Goal: Task Accomplishment & Management: Use online tool/utility

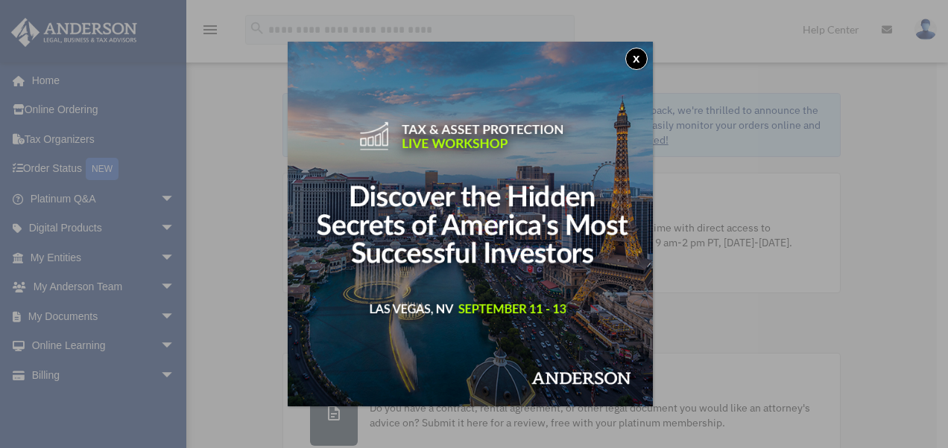
click at [642, 57] on button "x" at bounding box center [636, 59] width 22 height 22
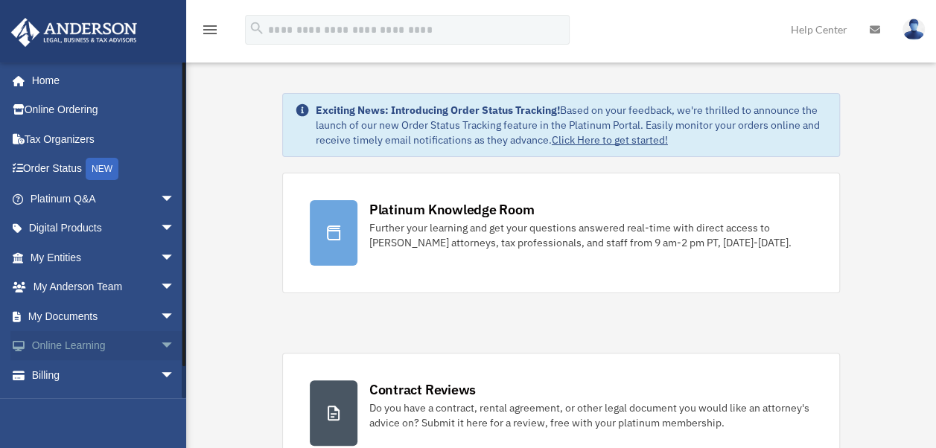
click at [84, 349] on link "Online Learning arrow_drop_down" at bounding box center [103, 346] width 187 height 30
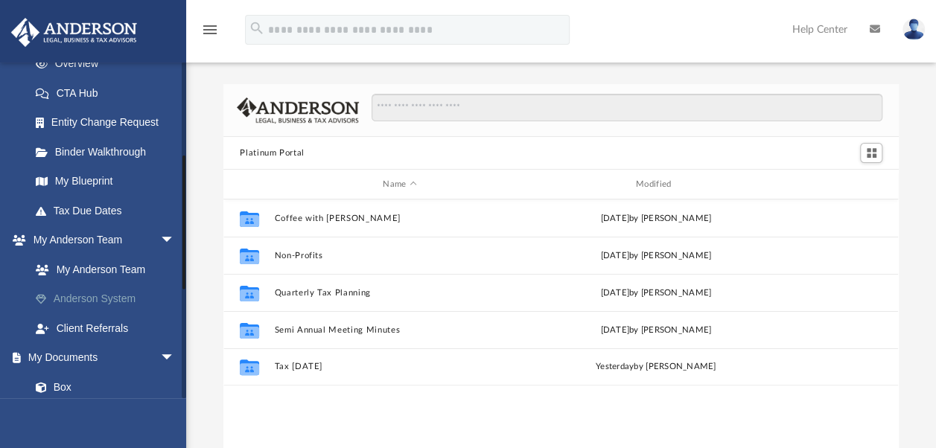
scroll to position [298, 0]
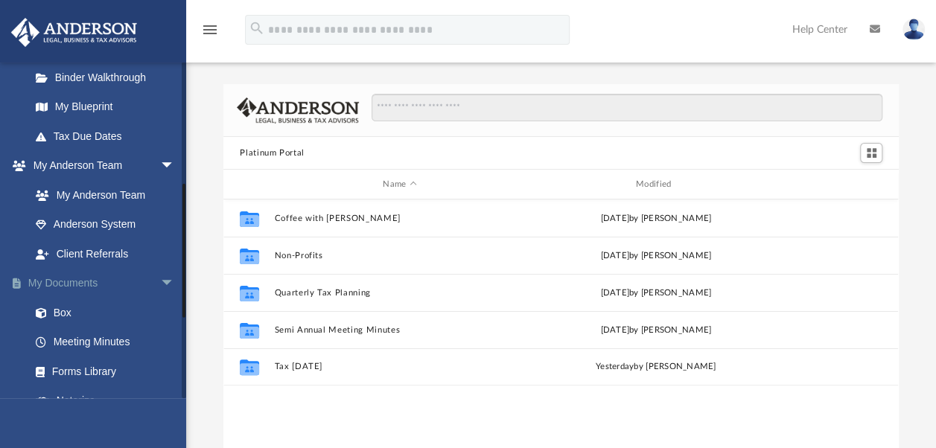
click at [83, 280] on link "My Documents arrow_drop_down" at bounding box center [103, 284] width 187 height 30
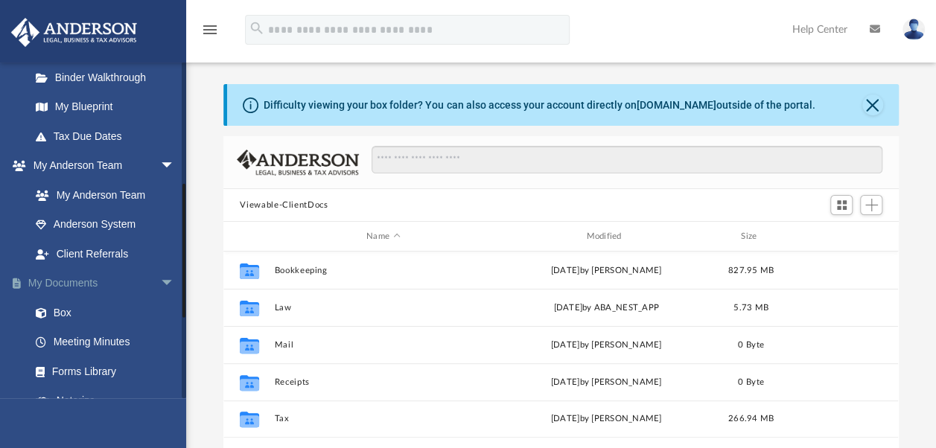
scroll to position [327, 663]
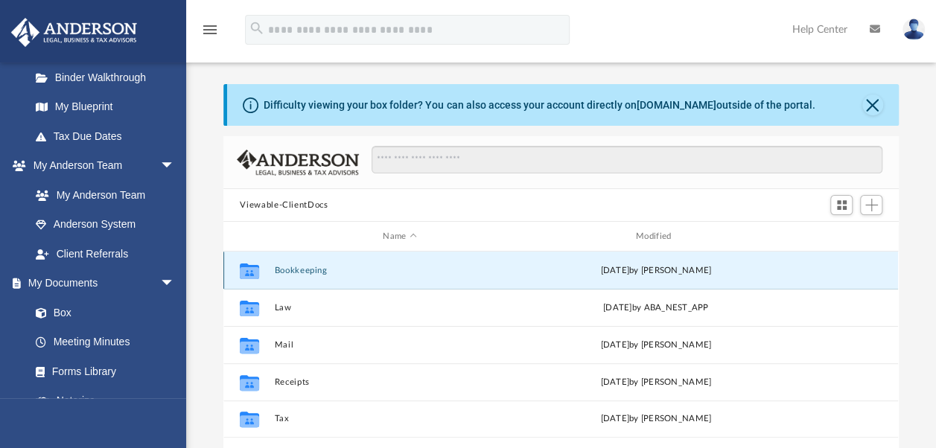
click at [316, 270] on button "Bookkeeping" at bounding box center [400, 271] width 250 height 10
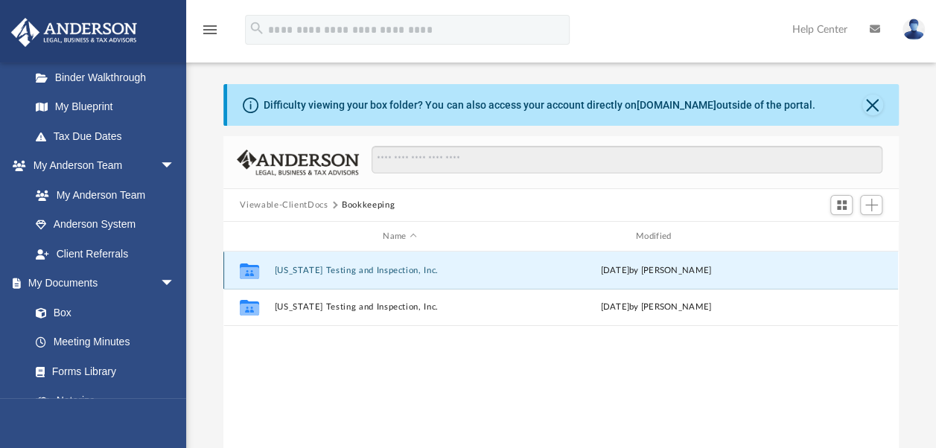
click at [316, 270] on button "[US_STATE] Testing and Inspection, Inc." at bounding box center [400, 271] width 250 height 10
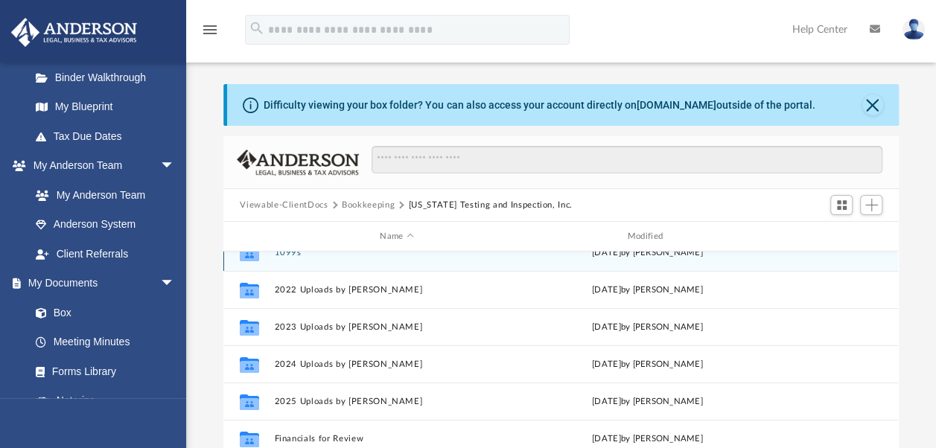
scroll to position [25, 0]
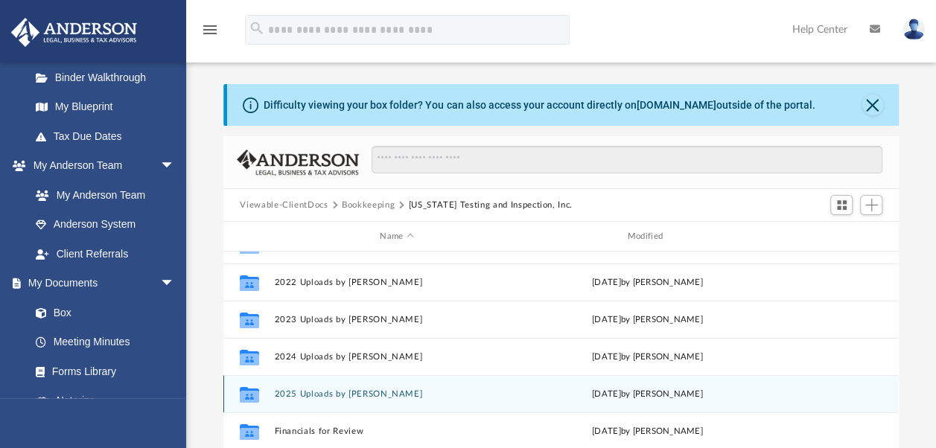
click at [342, 393] on button "2025 Uploads by [PERSON_NAME]" at bounding box center [397, 395] width 244 height 10
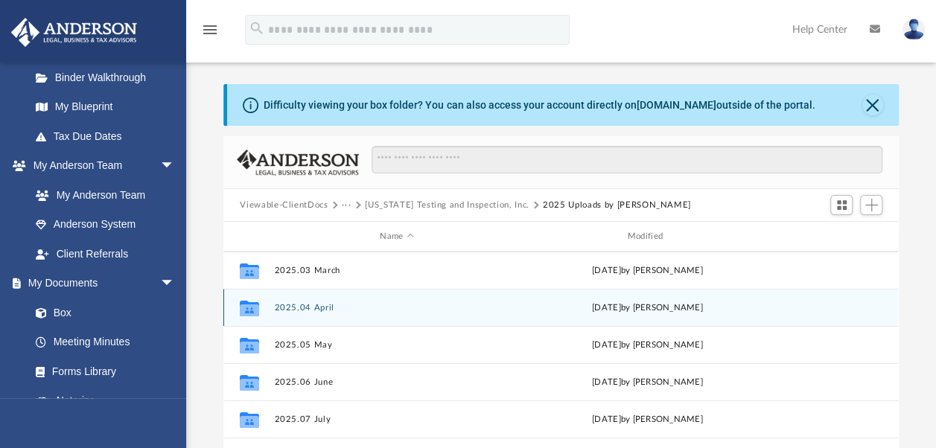
scroll to position [137, 0]
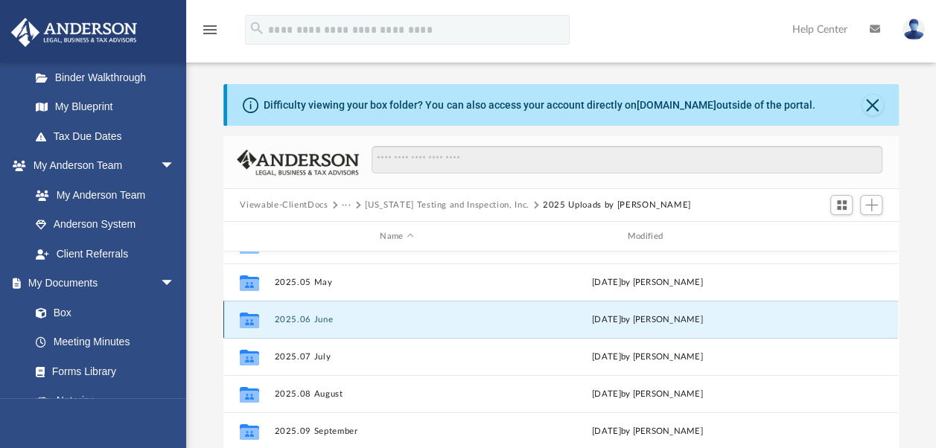
click at [311, 317] on button "2025.06 June" at bounding box center [397, 320] width 244 height 10
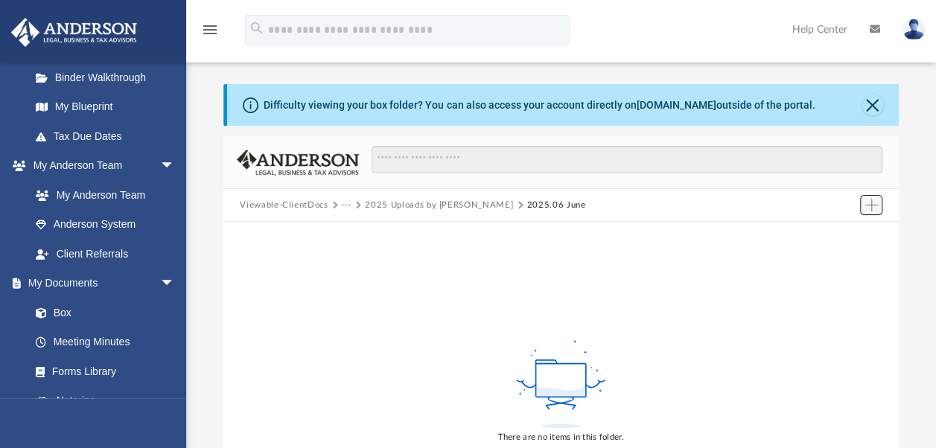
click at [870, 207] on span "Add" at bounding box center [872, 205] width 13 height 13
click at [839, 232] on li "Upload" at bounding box center [850, 235] width 48 height 16
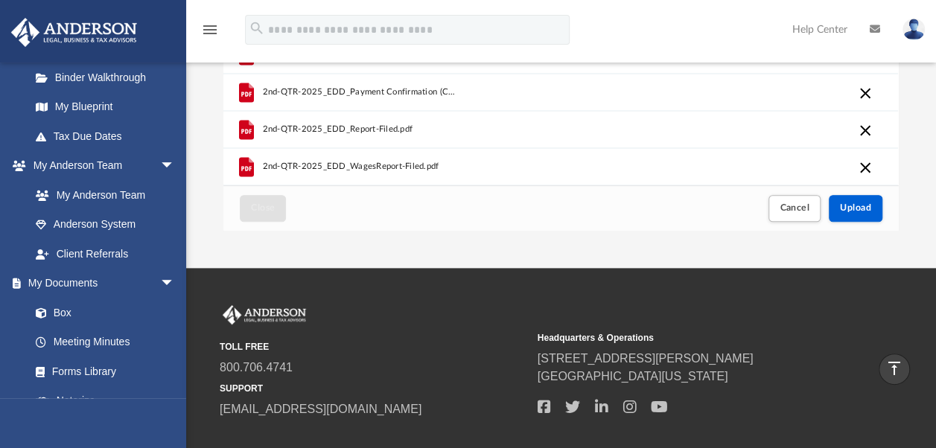
scroll to position [267, 0]
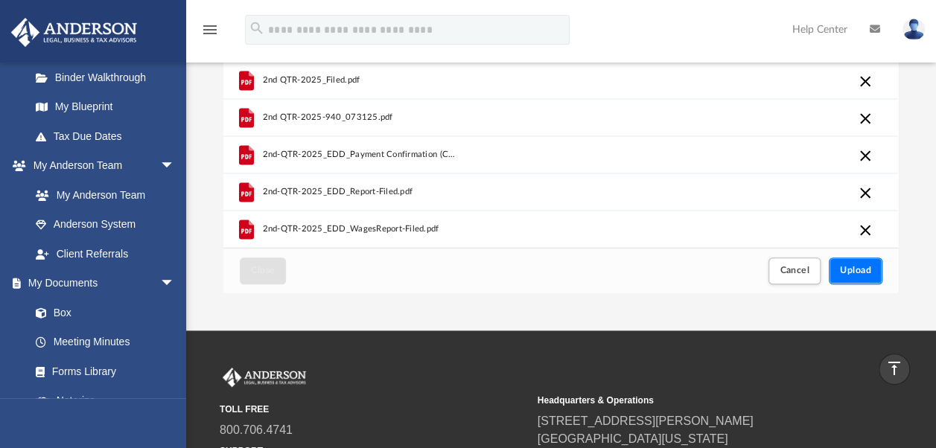
click at [865, 273] on span "Upload" at bounding box center [855, 270] width 31 height 9
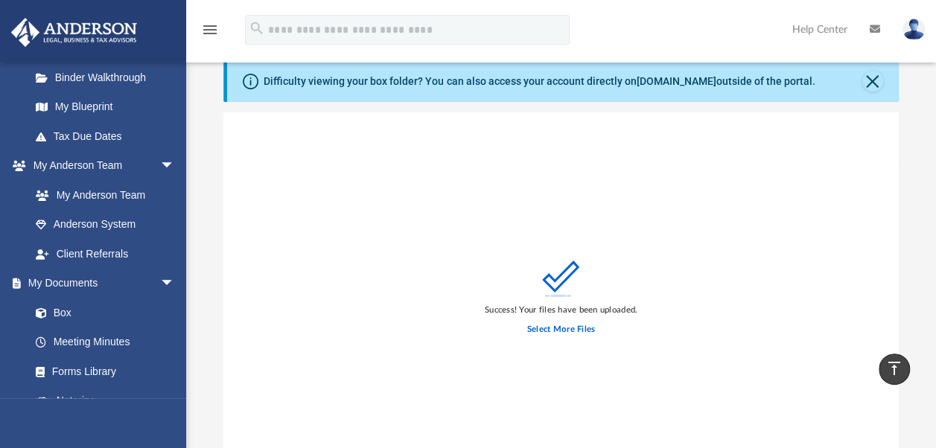
scroll to position [0, 0]
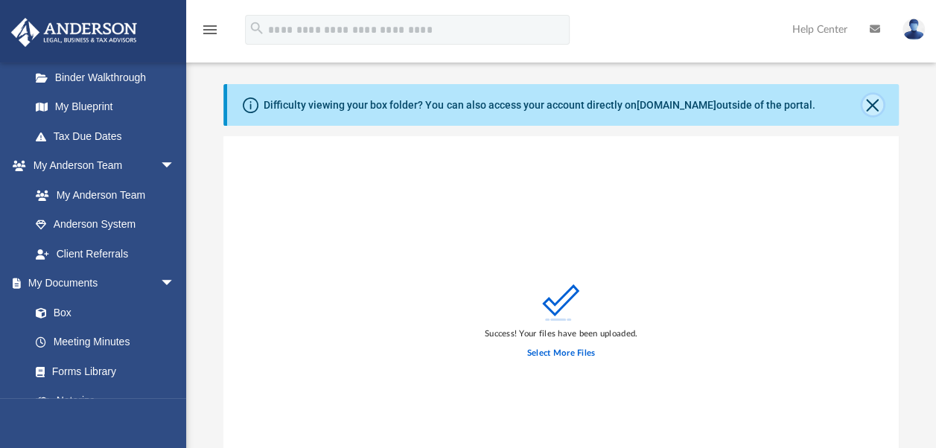
click at [871, 106] on button "Close" at bounding box center [873, 105] width 21 height 21
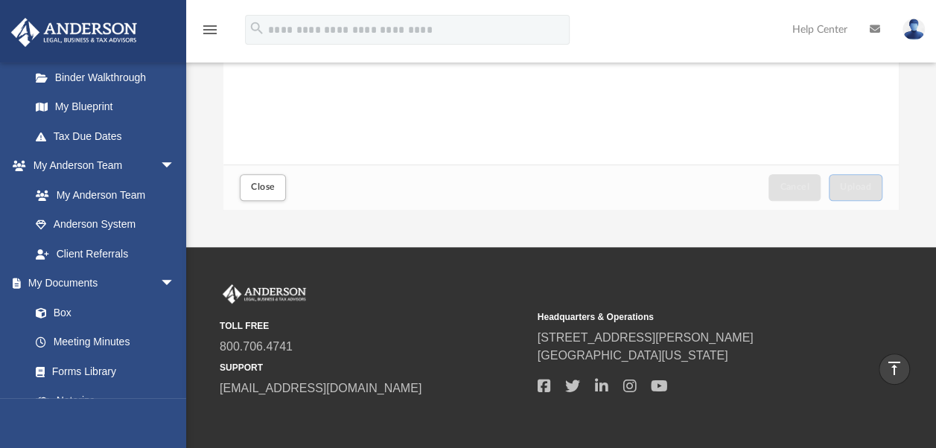
scroll to position [149, 0]
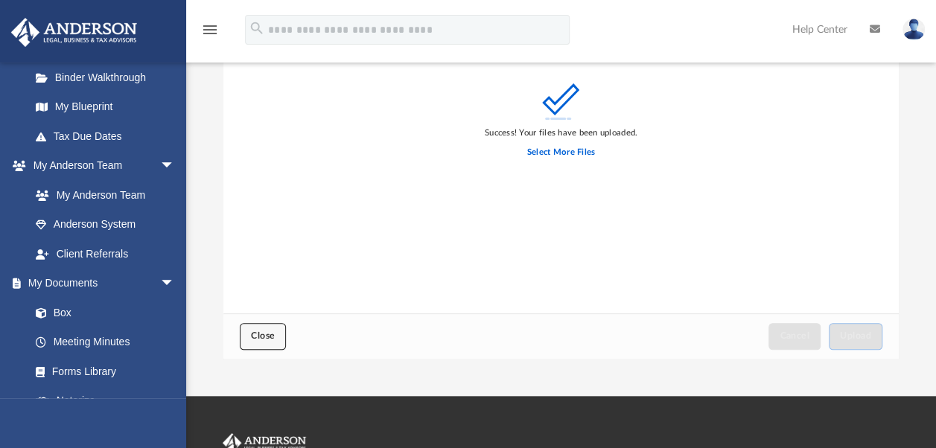
click at [258, 338] on span "Close" at bounding box center [263, 335] width 24 height 9
click at [261, 337] on span "Close" at bounding box center [263, 335] width 24 height 9
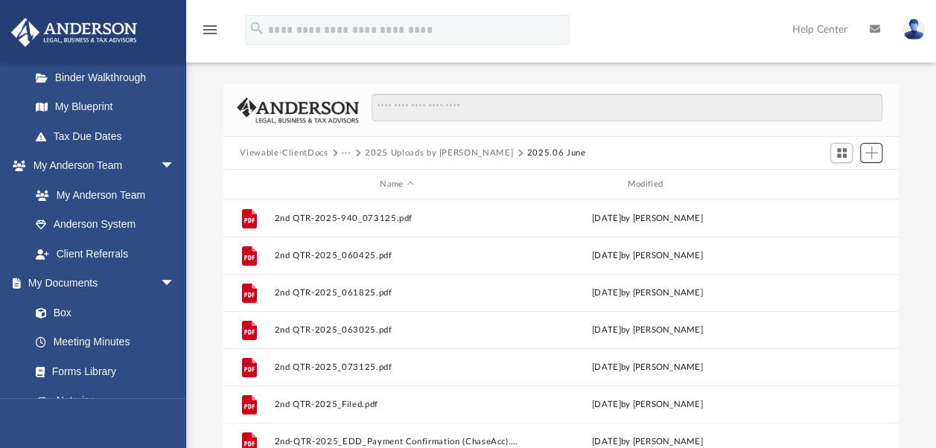
scroll to position [327, 663]
click at [418, 150] on button "2025 Uploads by [PERSON_NAME]" at bounding box center [439, 153] width 148 height 13
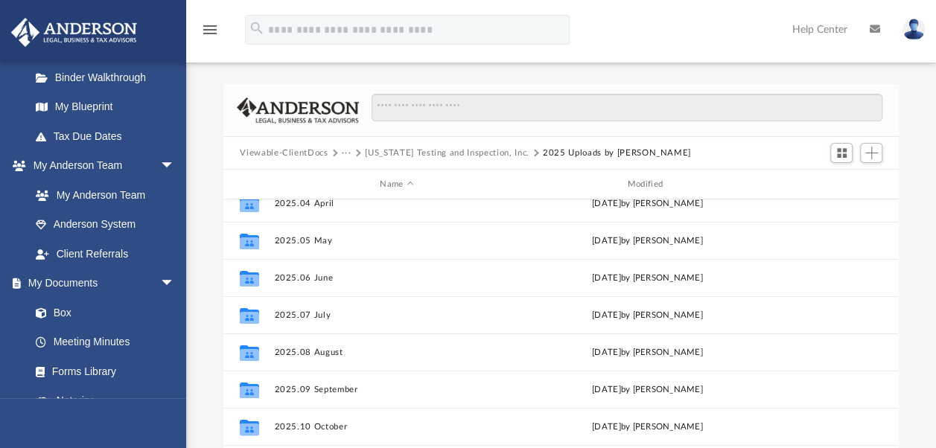
scroll to position [137, 0]
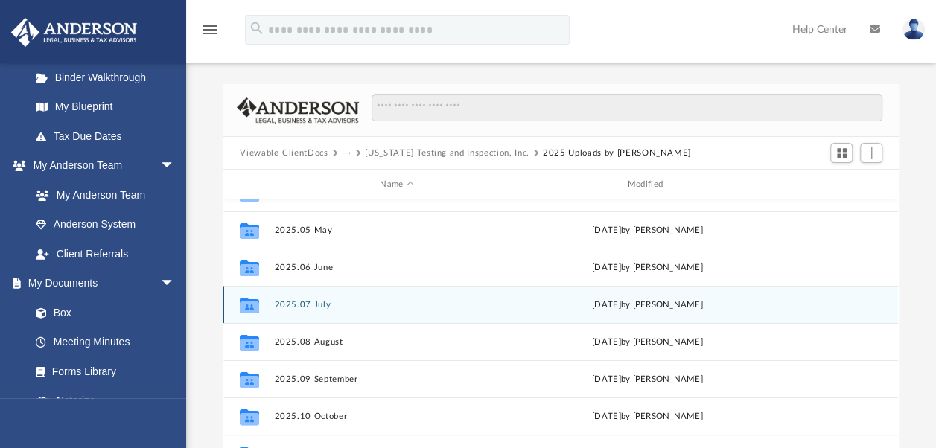
click at [295, 307] on button "2025.07 July" at bounding box center [397, 305] width 244 height 10
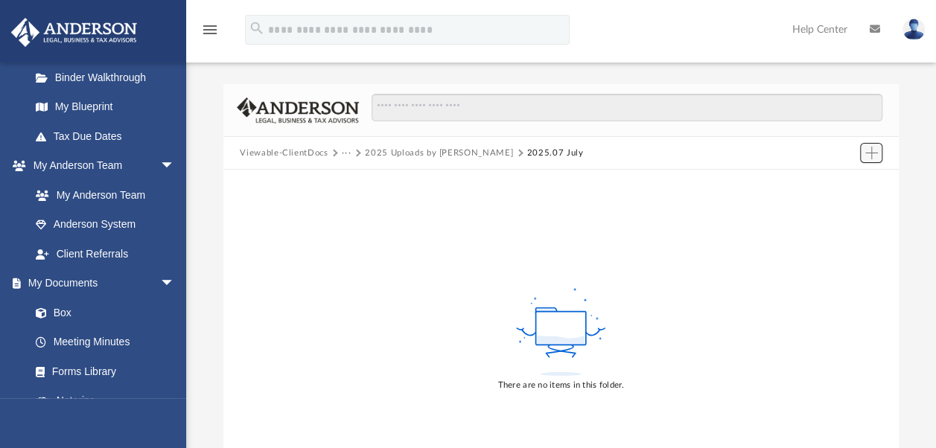
click at [866, 149] on span "Add" at bounding box center [872, 153] width 13 height 13
click at [832, 180] on li "Upload" at bounding box center [850, 183] width 48 height 16
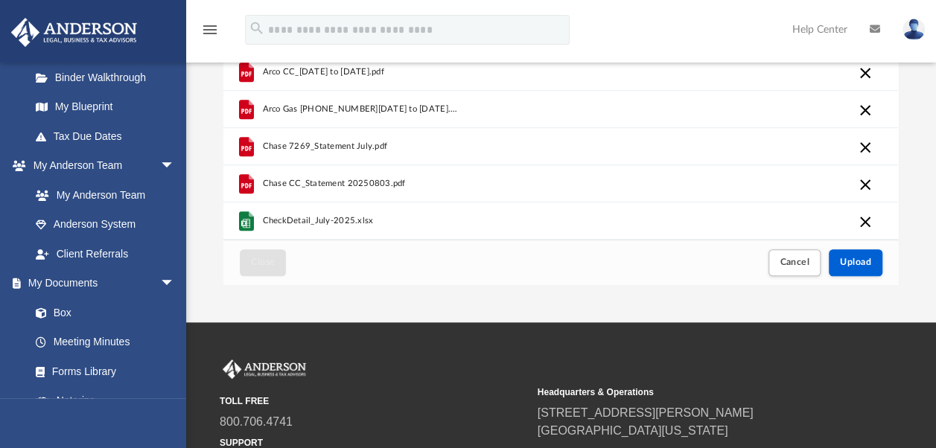
scroll to position [223, 0]
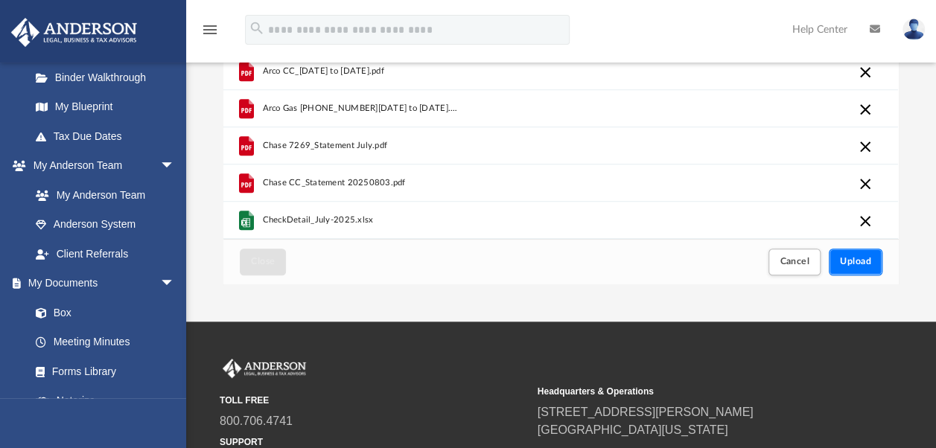
click at [848, 266] on span "Upload" at bounding box center [855, 261] width 31 height 9
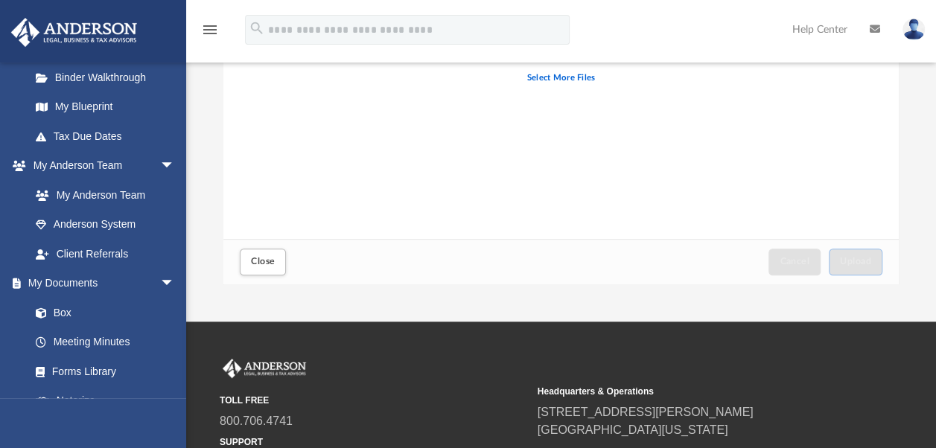
scroll to position [0, 0]
click at [262, 265] on span "Close" at bounding box center [263, 261] width 24 height 9
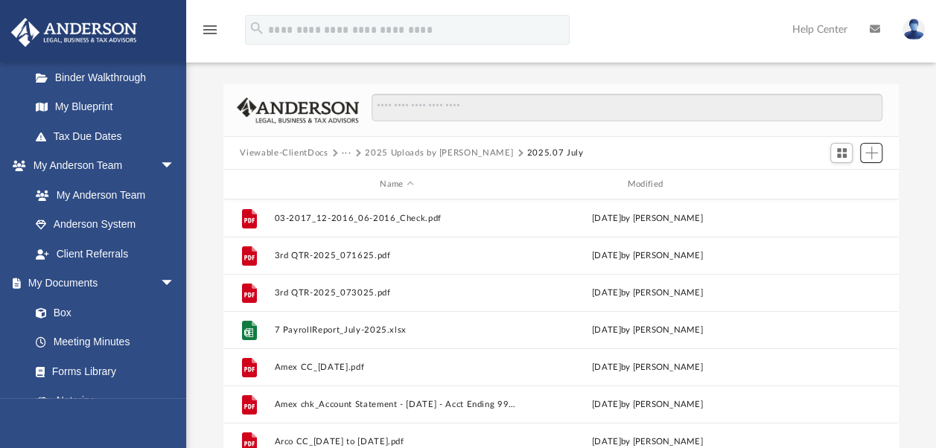
scroll to position [327, 663]
click at [307, 151] on button "Viewable-ClientDocs" at bounding box center [284, 153] width 88 height 13
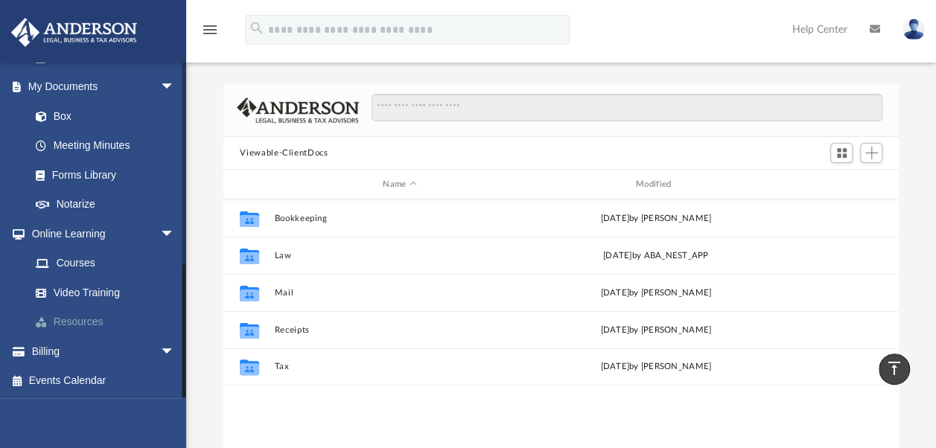
scroll to position [0, 0]
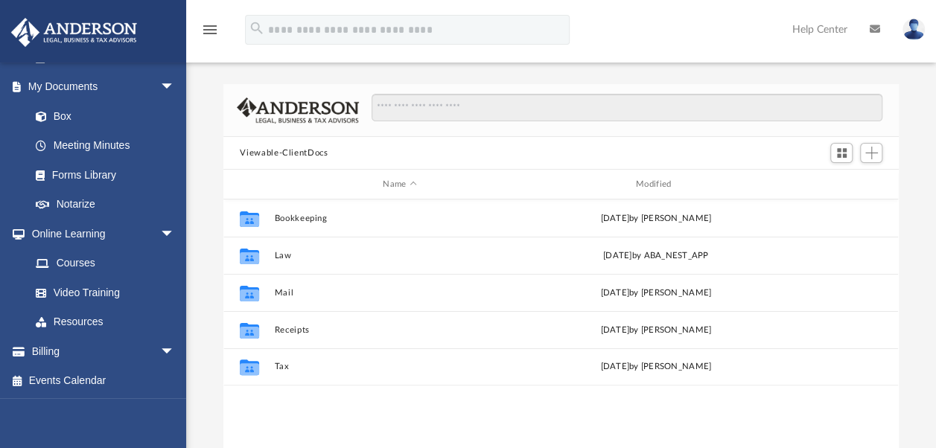
click at [917, 31] on img at bounding box center [914, 30] width 22 height 22
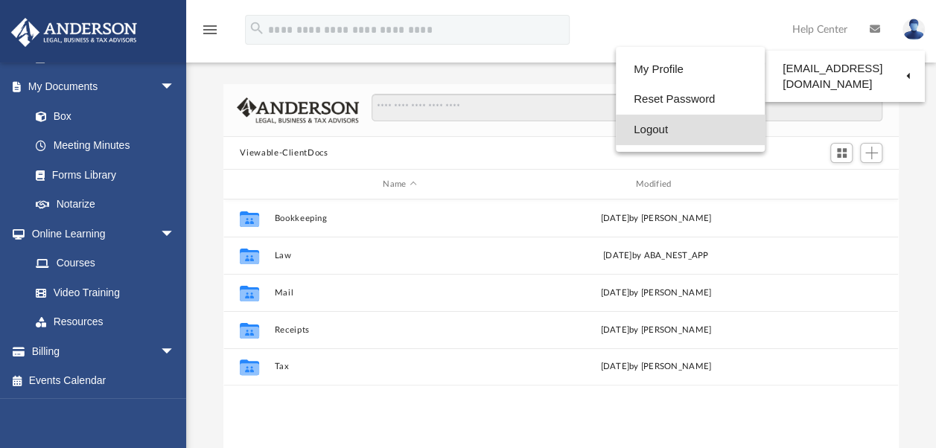
click at [641, 131] on link "Logout" at bounding box center [690, 130] width 149 height 31
